Goal: Navigation & Orientation: Understand site structure

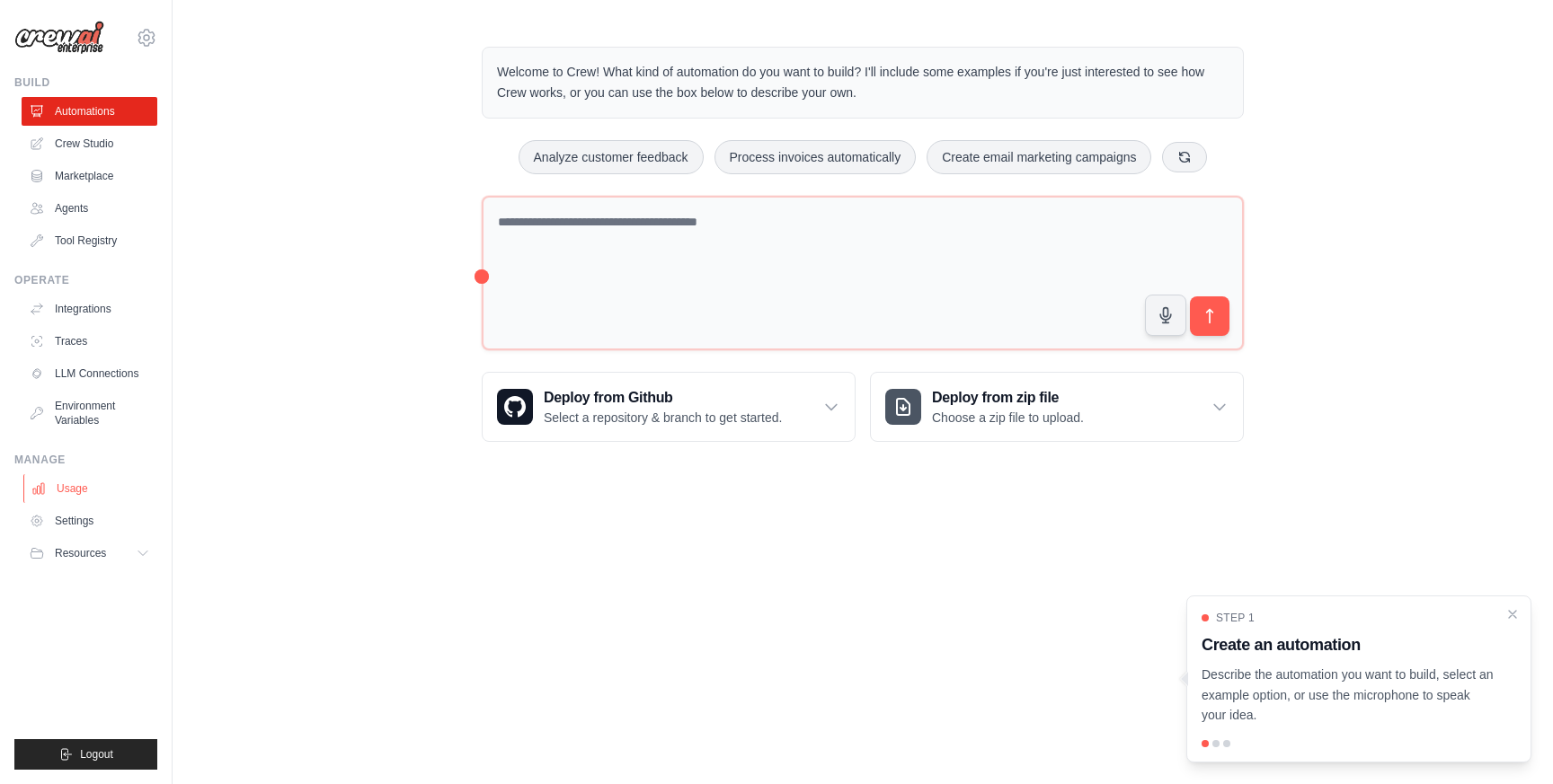
click at [79, 496] on link "Usage" at bounding box center [92, 489] width 136 height 29
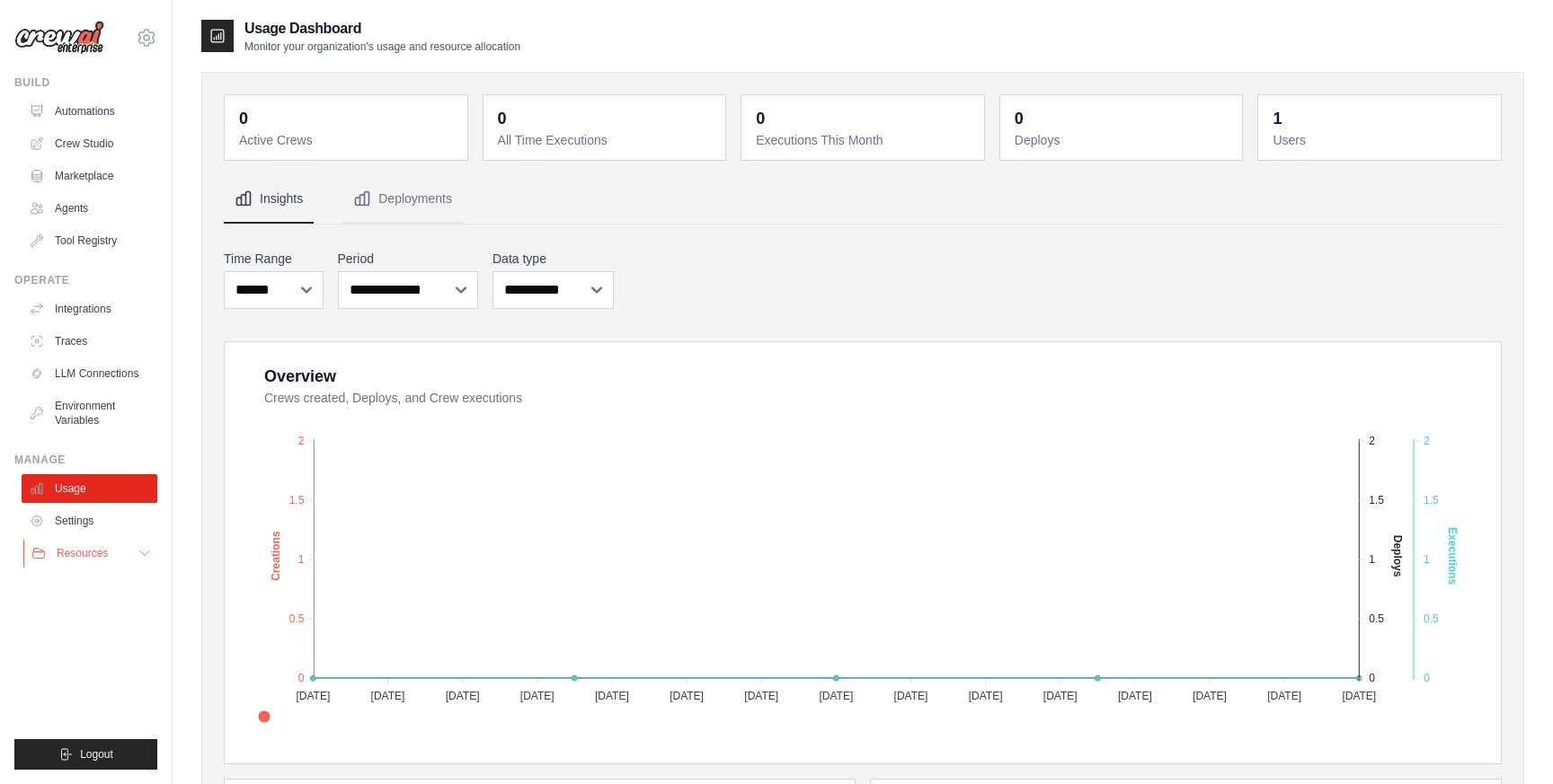
click at [83, 557] on span "Resources" at bounding box center [82, 554] width 51 height 15
click at [73, 527] on link "Settings" at bounding box center [92, 520] width 136 height 29
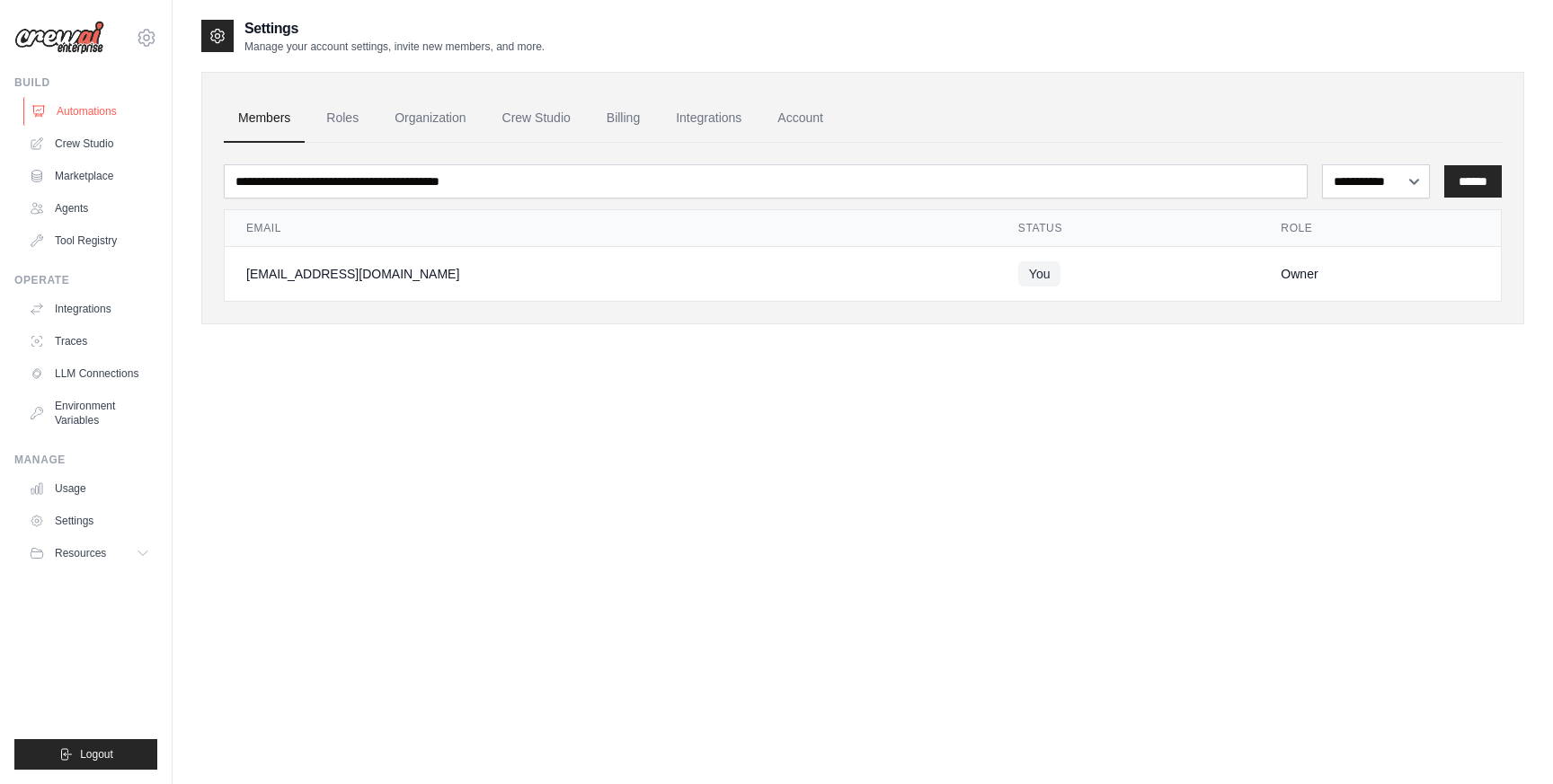
click at [101, 115] on link "Automations" at bounding box center [92, 111] width 136 height 29
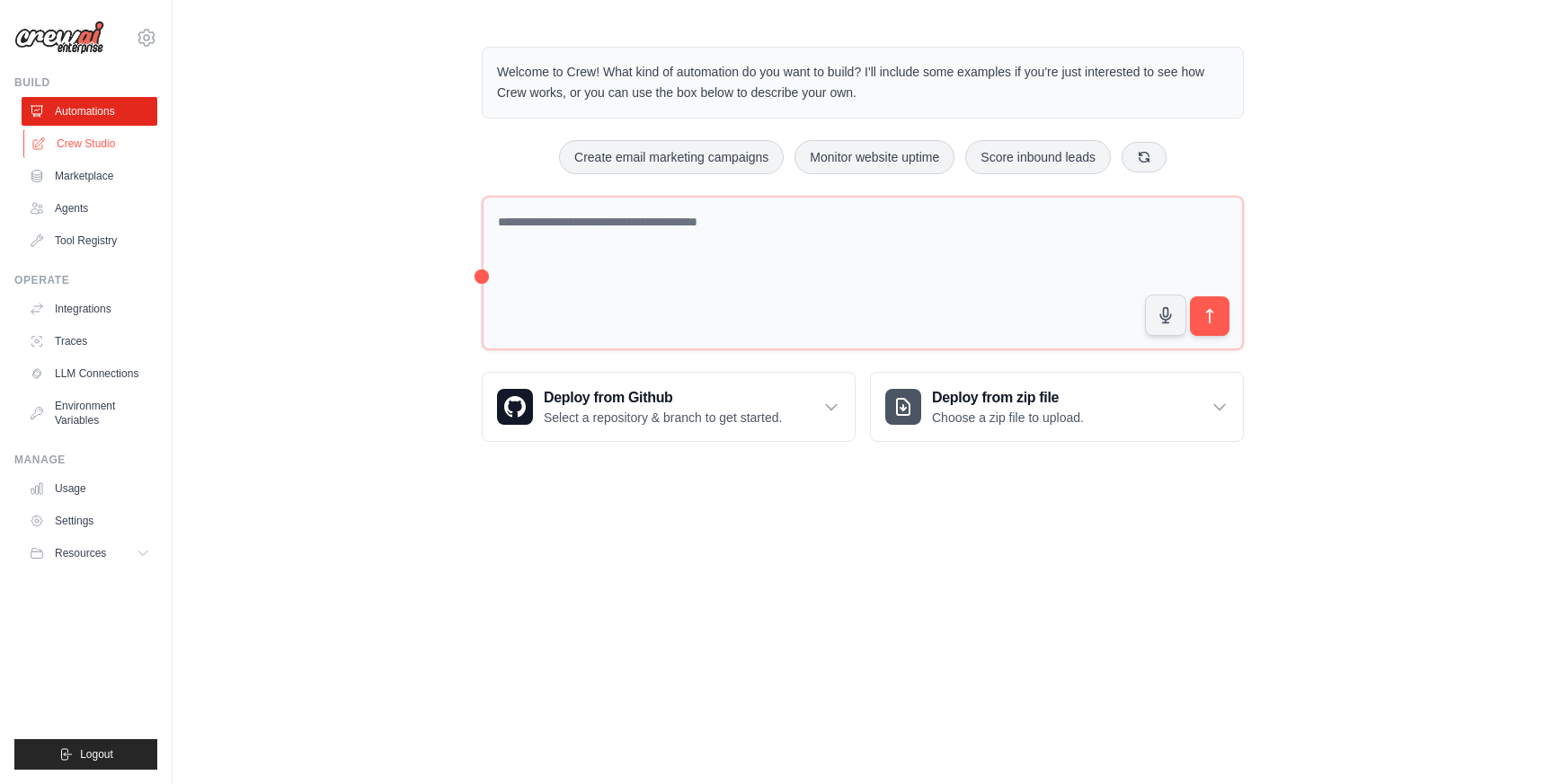
click at [93, 145] on link "Crew Studio" at bounding box center [92, 143] width 136 height 29
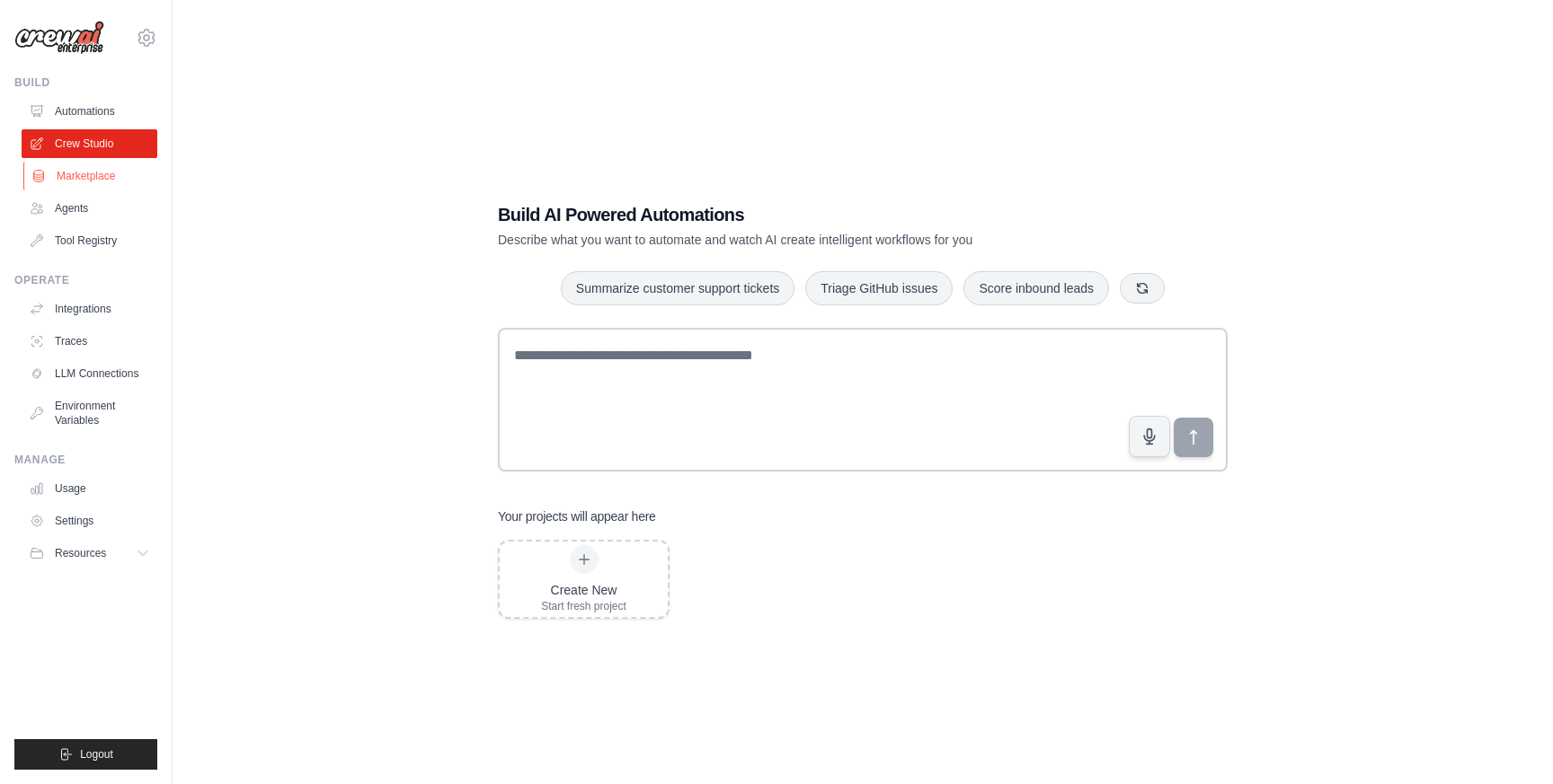
click at [88, 183] on link "Marketplace" at bounding box center [92, 175] width 136 height 29
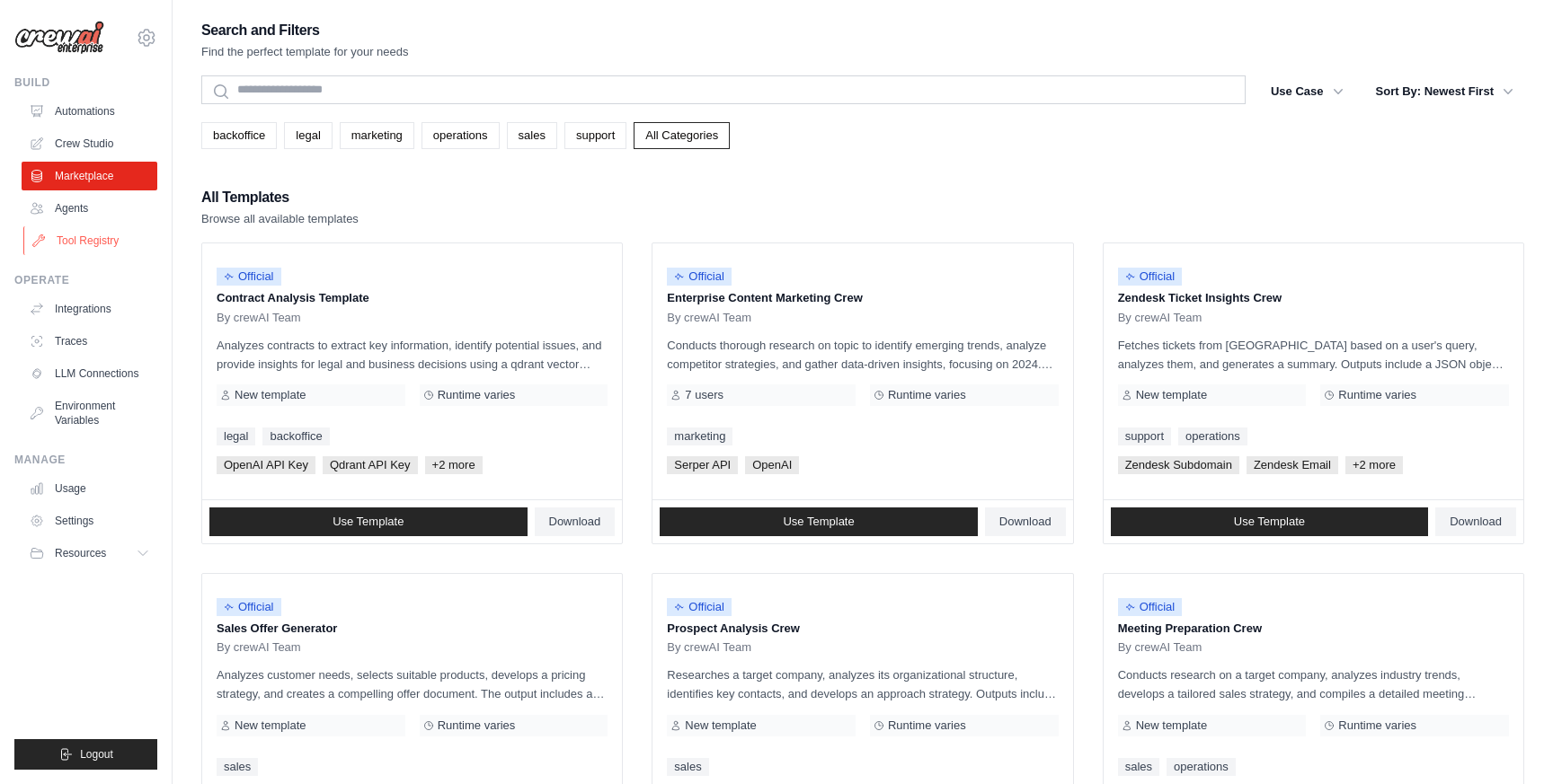
click at [99, 234] on link "Tool Registry" at bounding box center [92, 240] width 136 height 29
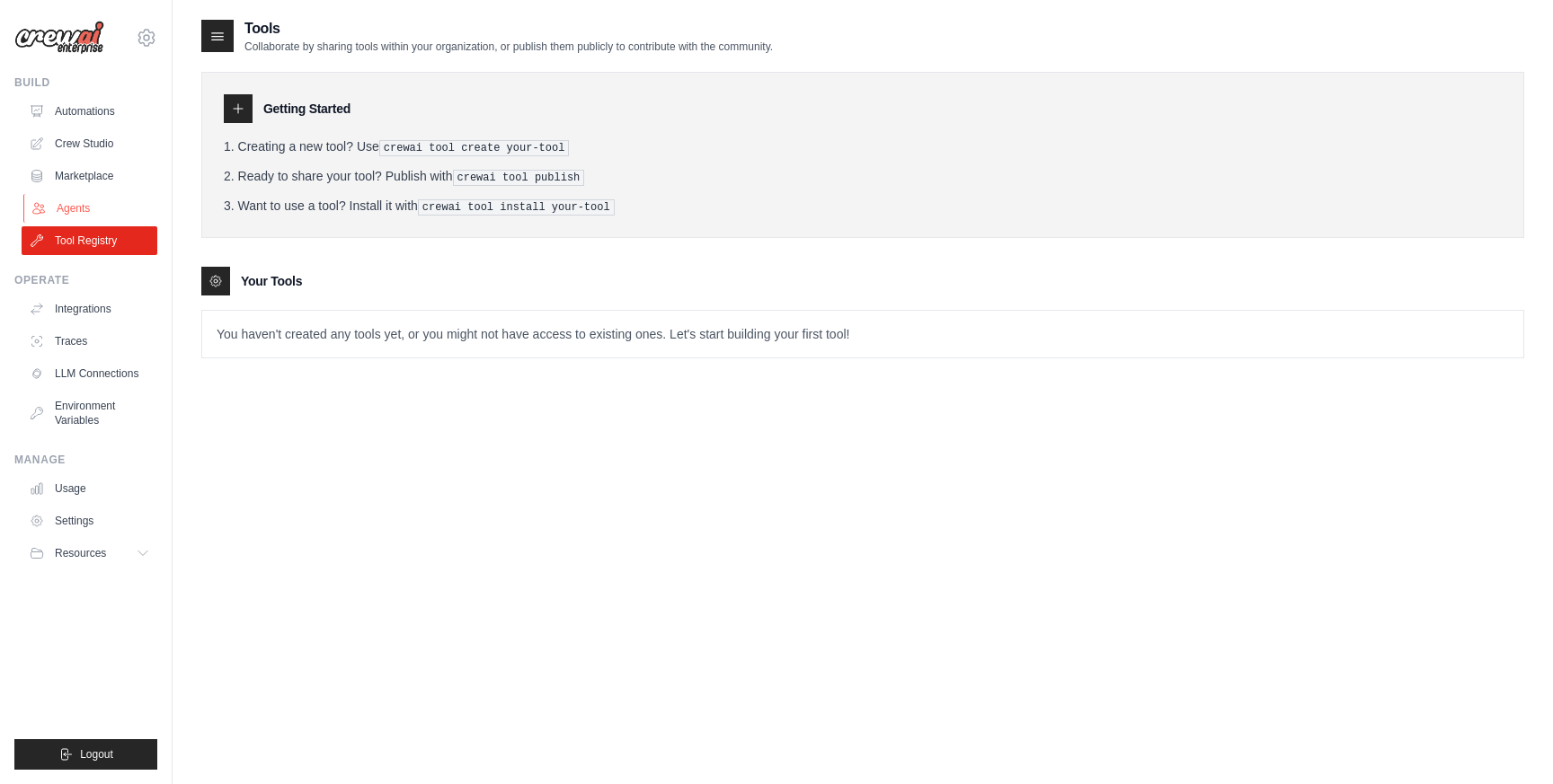
click at [77, 211] on link "Agents" at bounding box center [92, 208] width 136 height 29
